Goal: Information Seeking & Learning: Learn about a topic

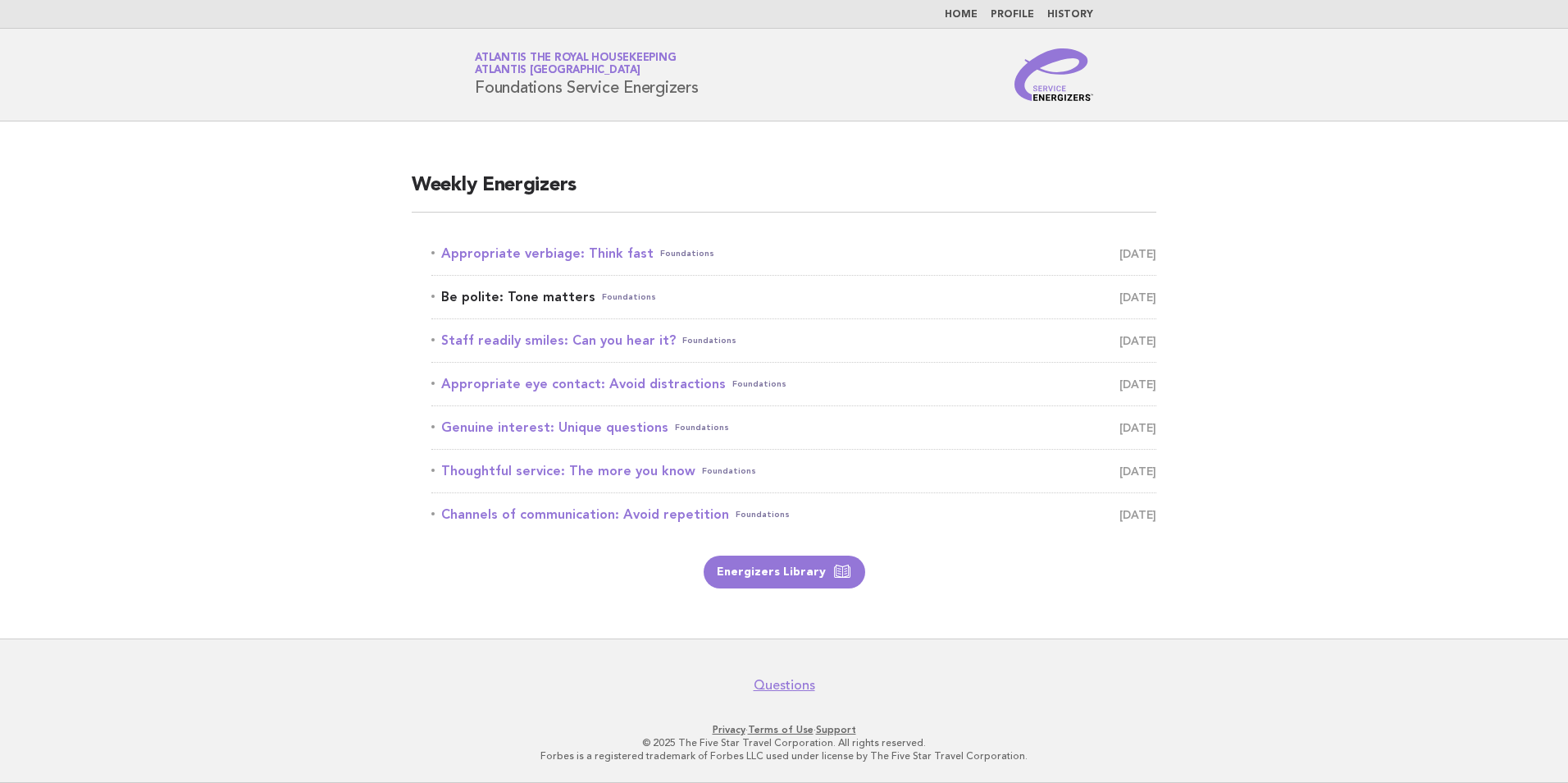
click at [525, 290] on link "Be polite: Tone matters Foundations [DATE]" at bounding box center [793, 297] width 725 height 23
click at [971, 15] on link "Home" at bounding box center [961, 14] width 33 height 10
click at [569, 343] on link "Staff readily smiles: Can you hear it? Foundations [DATE]" at bounding box center [793, 340] width 725 height 23
